Goal: Task Accomplishment & Management: Manage account settings

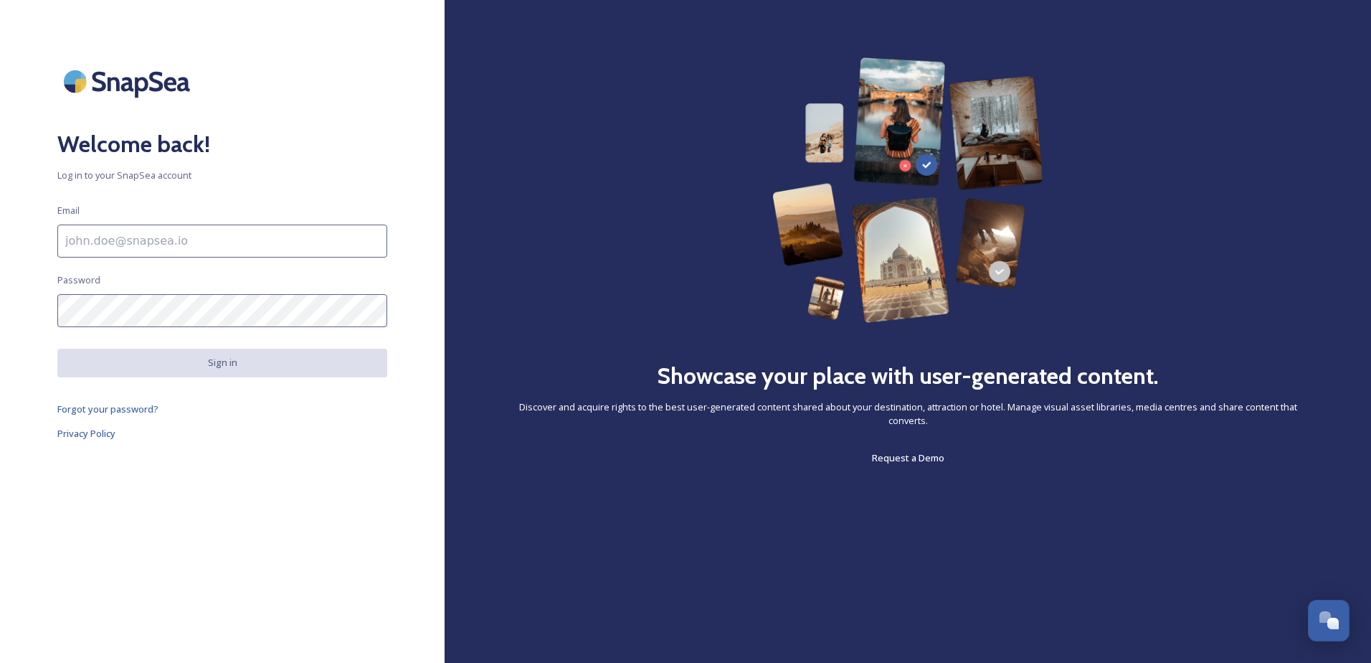
click at [378, 135] on h2 "Welcome back!" at bounding box center [222, 144] width 330 height 34
click at [124, 232] on input at bounding box center [222, 240] width 330 height 33
click at [142, 239] on input at bounding box center [222, 240] width 330 height 33
click at [145, 239] on input at bounding box center [222, 240] width 330 height 33
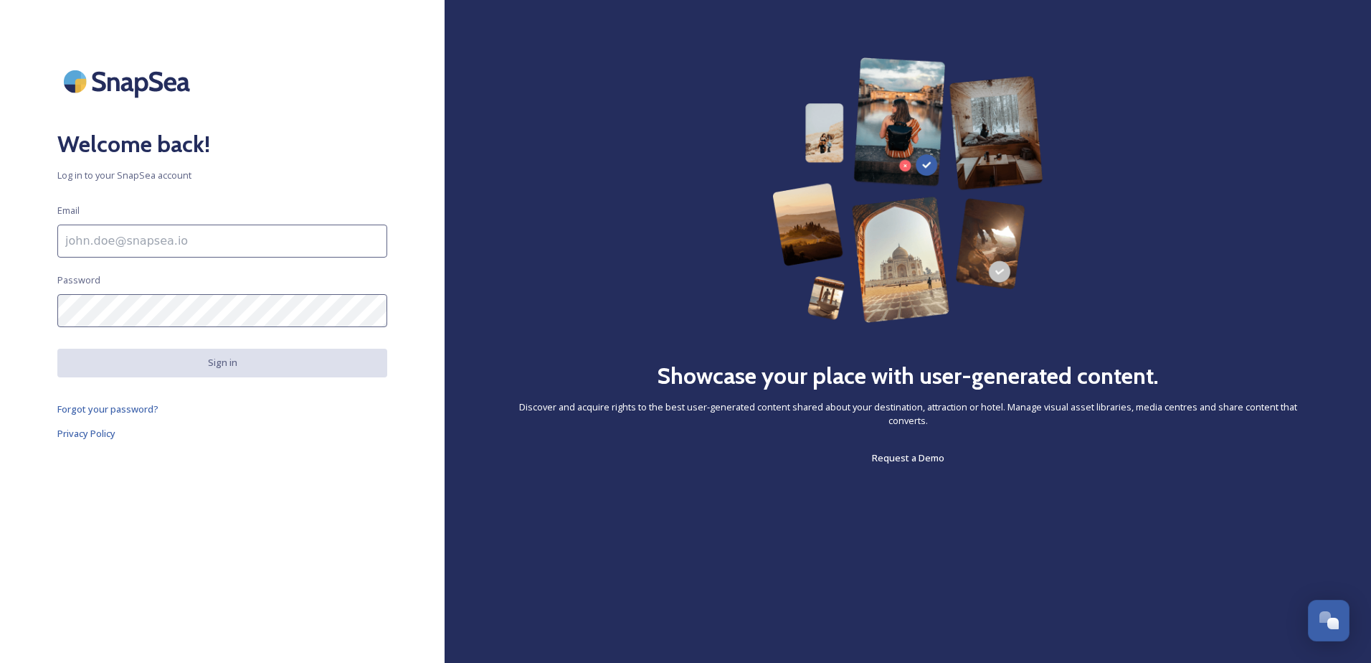
click at [149, 239] on input at bounding box center [222, 240] width 330 height 33
click at [150, 231] on input at bounding box center [222, 240] width 330 height 33
click at [250, 264] on div "Welcome back! Log in to your SnapSea account Email Password Sign in Forgot your…" at bounding box center [222, 331] width 445 height 548
click at [252, 256] on input at bounding box center [222, 240] width 330 height 33
drag, startPoint x: 879, startPoint y: 456, endPoint x: 947, endPoint y: 472, distance: 70.6
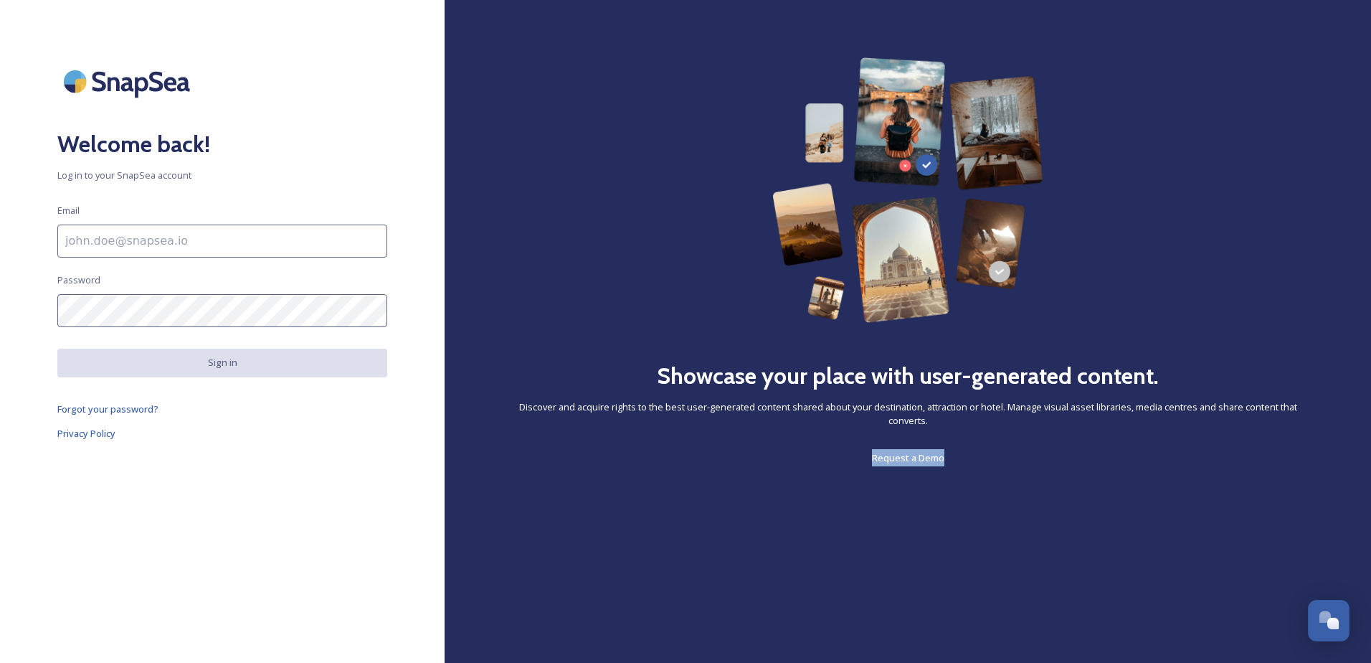
click at [947, 472] on div "Showcase your place with user-generated content. Discover and acquire rights to…" at bounding box center [908, 331] width 927 height 663
click at [156, 235] on input at bounding box center [222, 240] width 330 height 33
click at [143, 244] on input at bounding box center [222, 240] width 330 height 33
type input "c"
click at [222, 397] on div "Welcome back! Log in to your SnapSea account Email c Please enter a valid email…" at bounding box center [222, 331] width 445 height 548
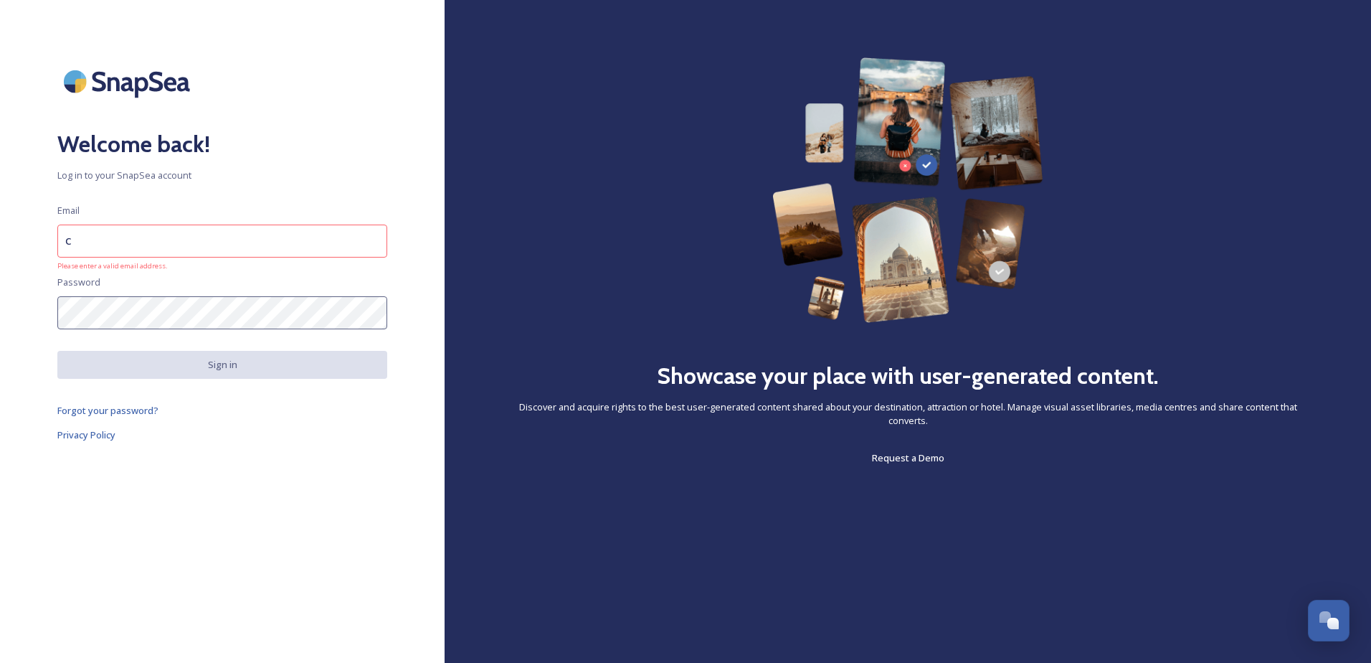
drag, startPoint x: 1128, startPoint y: 260, endPoint x: 1130, endPoint y: 270, distance: 9.6
click at [1128, 261] on div "Showcase your place with user-generated content. Discover and acquire rights to…" at bounding box center [908, 261] width 812 height 409
click at [1201, 402] on div "Showcase your place with user-generated content. Discover and acquire rights to…" at bounding box center [908, 261] width 812 height 409
click at [123, 242] on input "c" at bounding box center [222, 240] width 330 height 33
click at [161, 171] on span "Log in to your SnapSea account" at bounding box center [222, 176] width 330 height 14
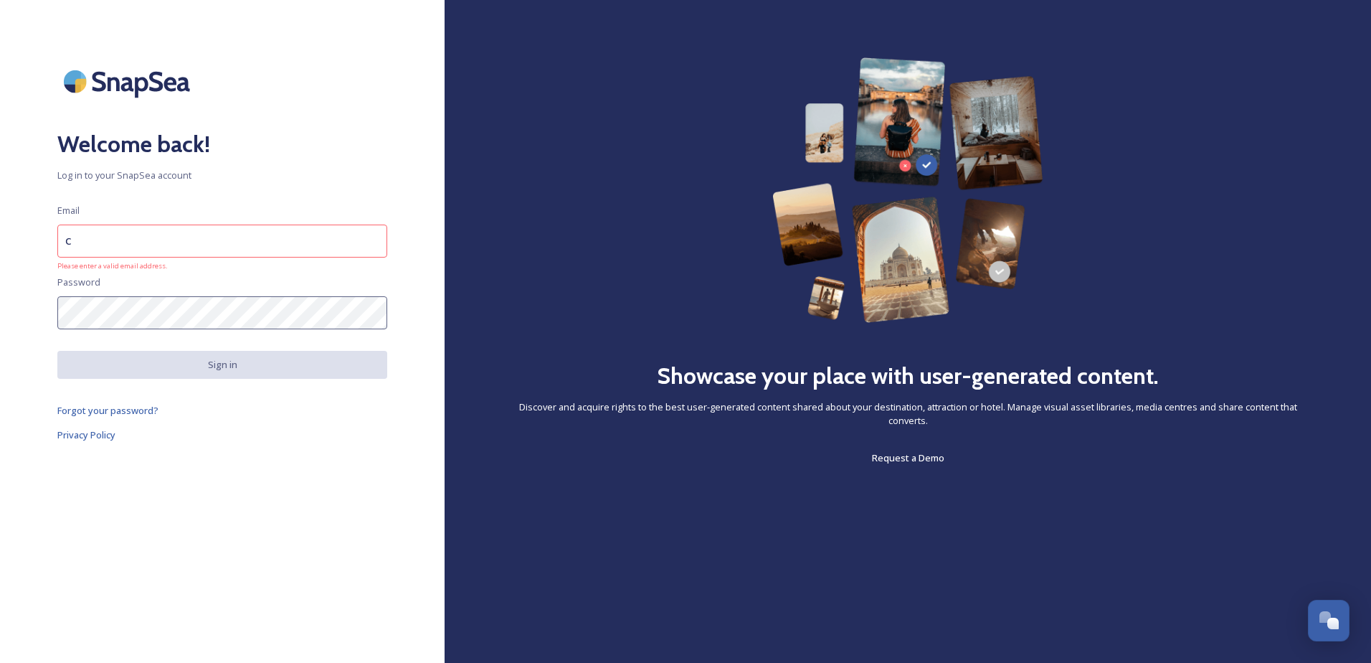
click at [156, 131] on h2 "Welcome back!" at bounding box center [222, 144] width 330 height 34
drag, startPoint x: 98, startPoint y: 180, endPoint x: 198, endPoint y: 185, distance: 100.5
click at [198, 185] on div "Welcome back! Log in to your SnapSea account Email c Please enter a valid email…" at bounding box center [222, 331] width 445 height 548
click at [207, 424] on div "Welcome back! Log in to your SnapSea account Email c Please enter a valid email…" at bounding box center [222, 331] width 445 height 548
click at [136, 84] on img at bounding box center [128, 81] width 143 height 48
